Goal: Task Accomplishment & Management: Manage account settings

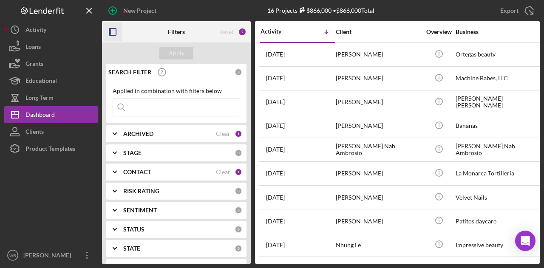
click at [112, 34] on icon "button" at bounding box center [112, 32] width 19 height 19
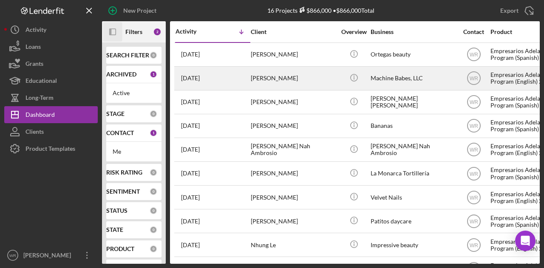
click at [257, 85] on div "[PERSON_NAME]" at bounding box center [293, 78] width 85 height 23
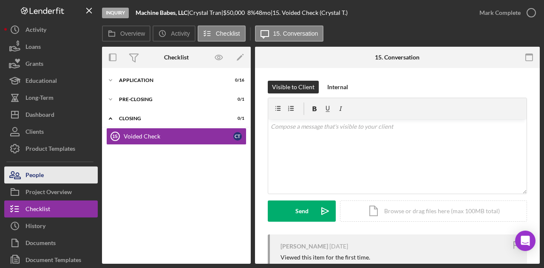
click at [48, 174] on button "People" at bounding box center [51, 175] width 94 height 17
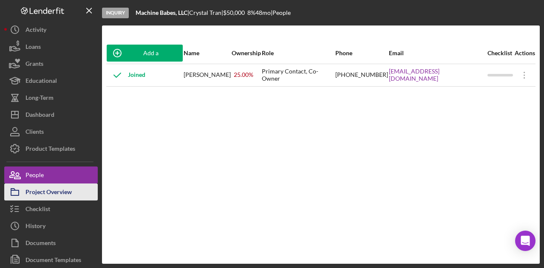
click at [48, 186] on div "Project Overview" at bounding box center [49, 193] width 46 height 19
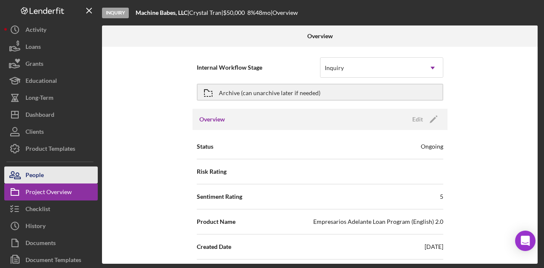
click at [51, 171] on button "People" at bounding box center [51, 175] width 94 height 17
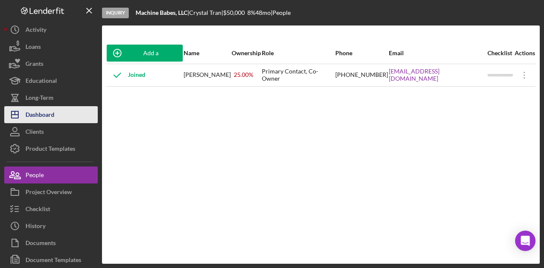
click at [59, 113] on button "Icon/Dashboard Dashboard" at bounding box center [51, 114] width 94 height 17
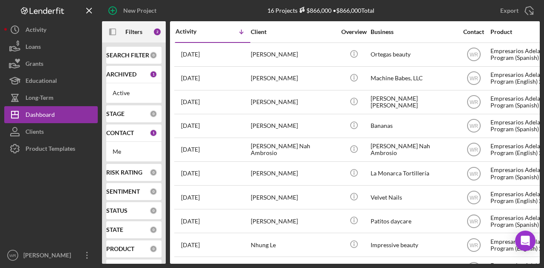
click at [307, 76] on div "[PERSON_NAME]" at bounding box center [293, 78] width 85 height 23
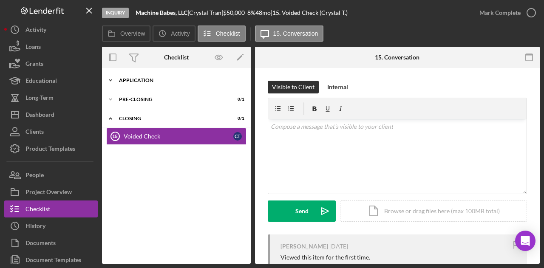
click at [113, 82] on icon "Icon/Expander" at bounding box center [110, 80] width 17 height 17
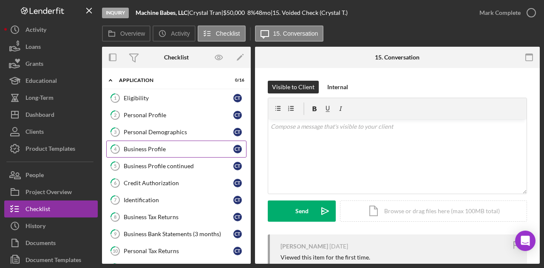
click at [168, 146] on div "Business Profile" at bounding box center [179, 149] width 110 height 7
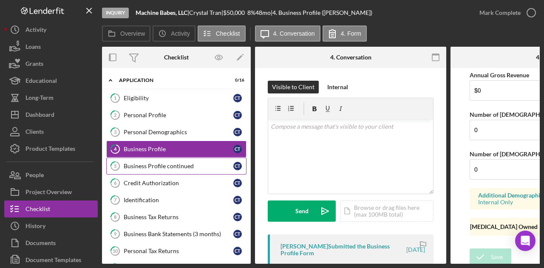
click at [154, 172] on link "5 Business Profile continued C T" at bounding box center [176, 166] width 140 height 17
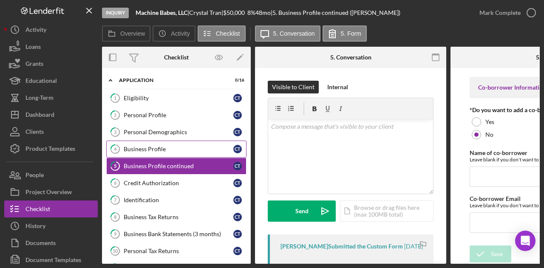
click at [164, 146] on div "Business Profile" at bounding box center [179, 149] width 110 height 7
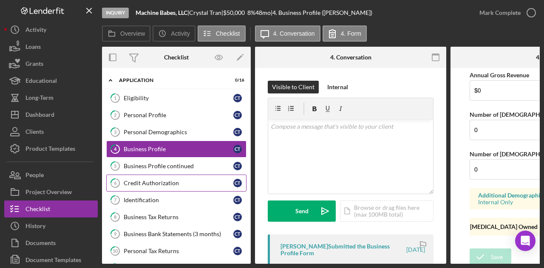
click at [161, 184] on div "Credit Authorization" at bounding box center [179, 183] width 110 height 7
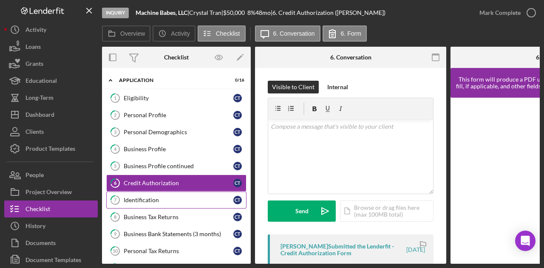
click at [143, 197] on div "Identification" at bounding box center [179, 200] width 110 height 7
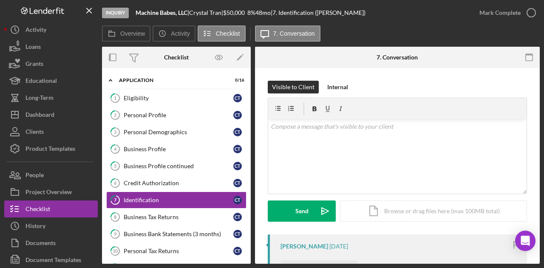
click at [157, 267] on div "Inquiry Machine Babes, LLC | [PERSON_NAME] | $50,000 $50,000 8 % 48 mo | 7. Ide…" at bounding box center [272, 134] width 544 height 268
click at [158, 266] on div "Inquiry Machine Babes, LLC | [PERSON_NAME] | $50,000 $50,000 8 % 48 mo | 7. Ide…" at bounding box center [272, 134] width 544 height 268
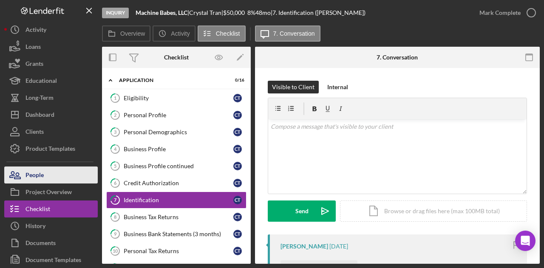
click at [55, 176] on button "People" at bounding box center [51, 175] width 94 height 17
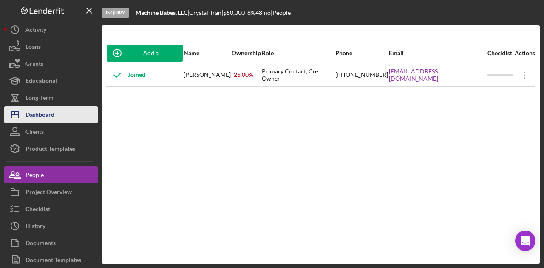
click at [61, 111] on button "Icon/Dashboard Dashboard" at bounding box center [51, 114] width 94 height 17
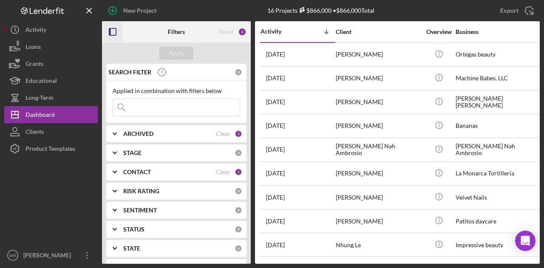
click at [116, 35] on icon "button" at bounding box center [112, 32] width 19 height 19
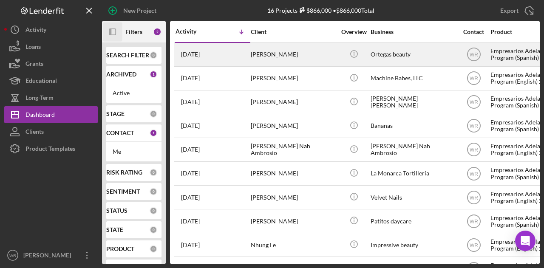
click at [242, 47] on div "[DATE] [PERSON_NAME]" at bounding box center [213, 54] width 74 height 23
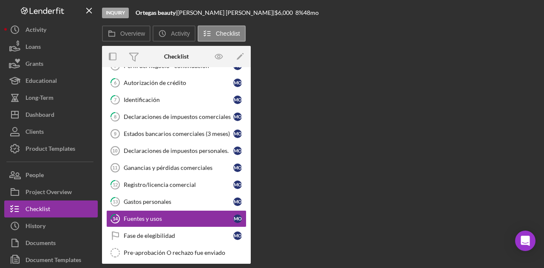
scroll to position [139, 0]
